Goal: Transaction & Acquisition: Obtain resource

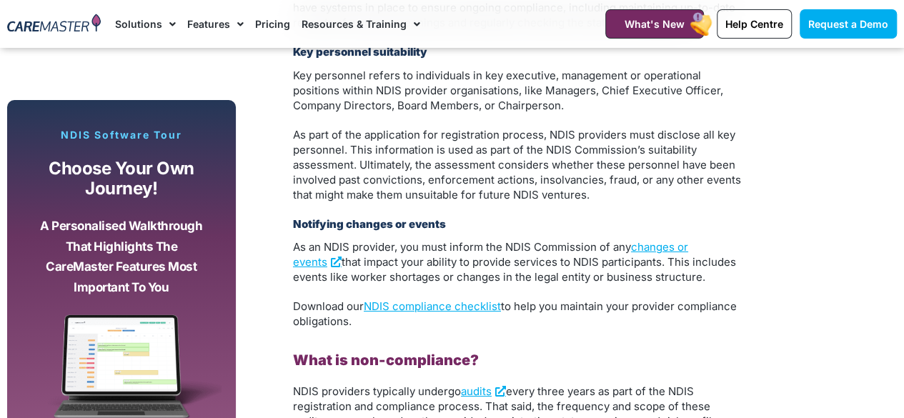
scroll to position [2402, 0]
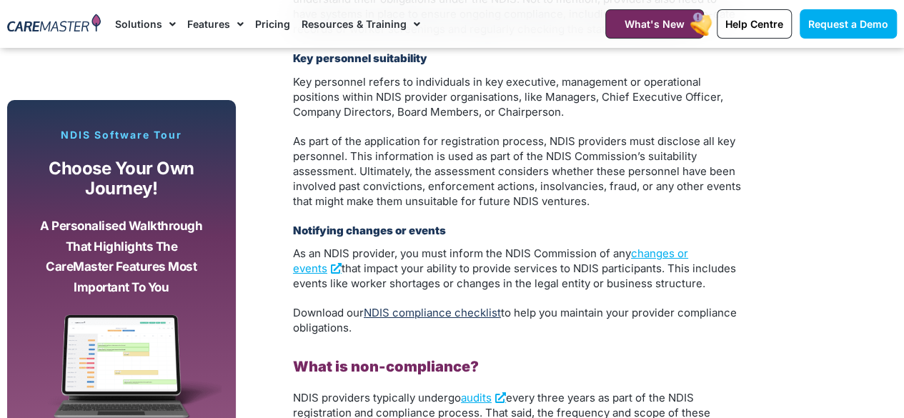
click at [396, 306] on link "NDIS compliance checklist" at bounding box center [432, 313] width 137 height 14
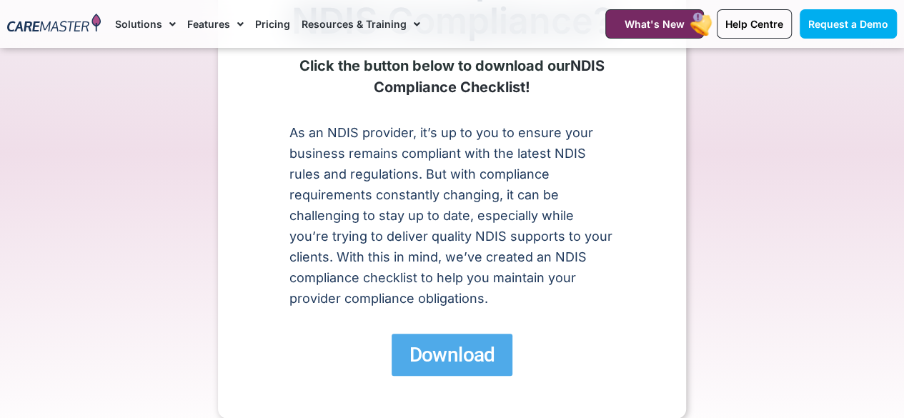
click at [444, 334] on link "Download" at bounding box center [451, 355] width 120 height 42
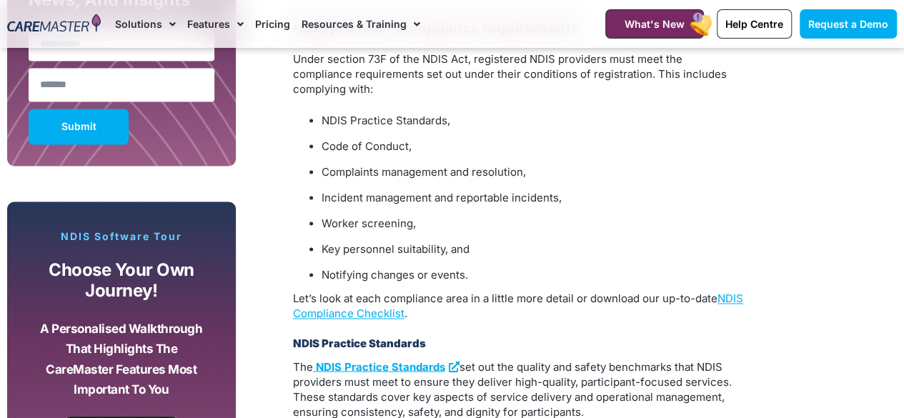
scroll to position [1029, 0]
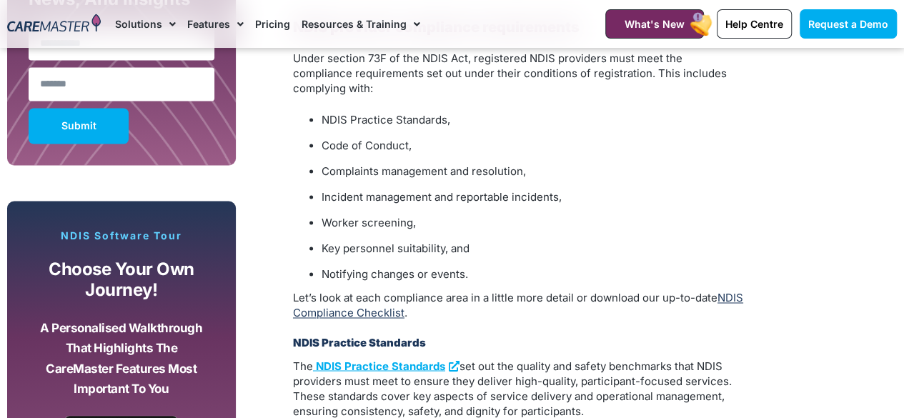
click at [335, 299] on link "NDIS Compliance Checklist" at bounding box center [518, 305] width 450 height 29
